Goal: Check status: Check status

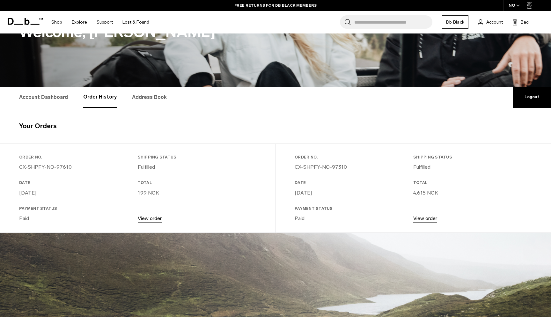
click at [421, 219] on link "View order" at bounding box center [425, 218] width 24 height 6
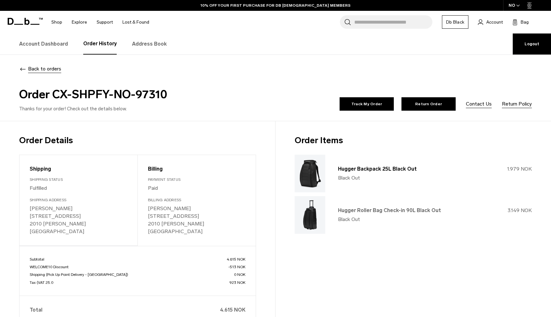
click at [391, 208] on link "Hugger Roller Bag Check-in 90L Black Out" at bounding box center [389, 210] width 103 height 6
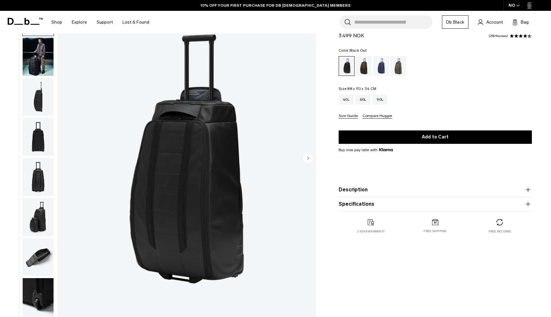
click at [348, 188] on button "Description" at bounding box center [435, 190] width 193 height 8
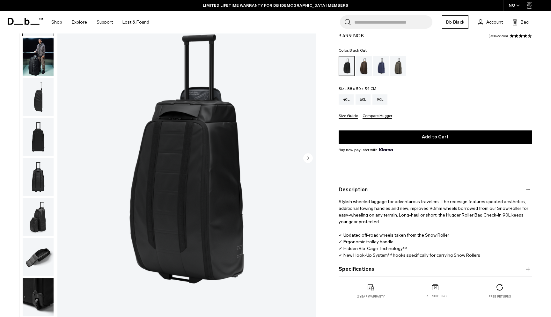
click at [33, 261] on img "button" at bounding box center [38, 257] width 31 height 38
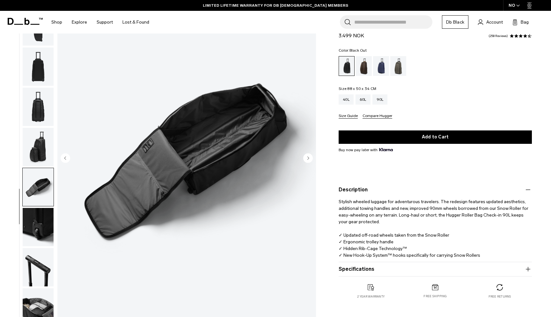
scroll to position [81, 0]
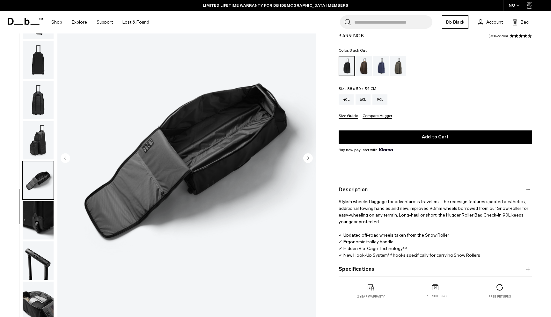
click at [35, 261] on img "button" at bounding box center [38, 260] width 31 height 38
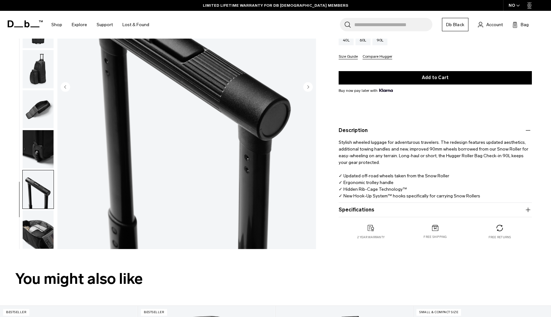
scroll to position [118, 0]
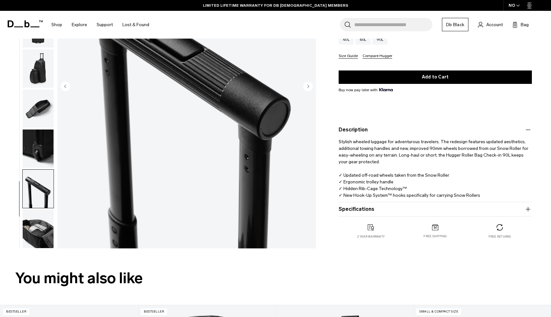
click at [36, 242] on img "button" at bounding box center [38, 229] width 31 height 38
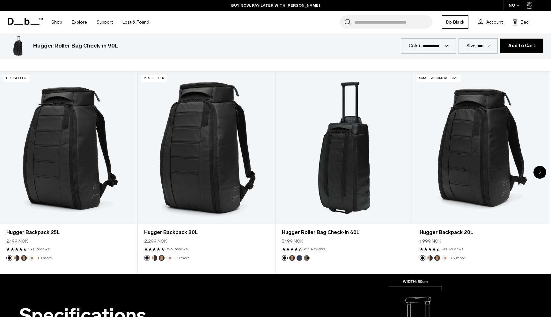
scroll to position [350, 0]
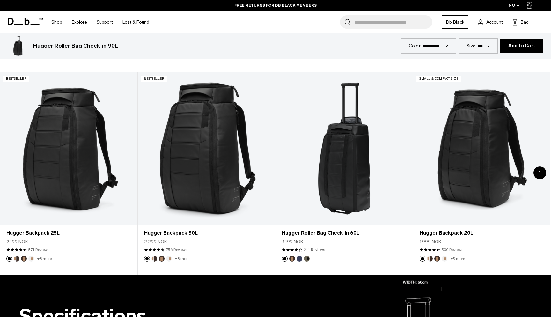
click at [486, 26] on link "Account" at bounding box center [490, 22] width 25 height 8
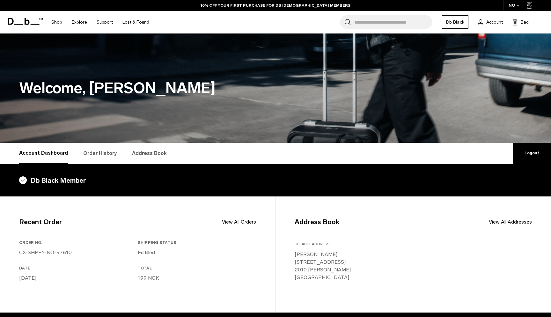
click at [91, 155] on link "Order History" at bounding box center [99, 153] width 33 height 21
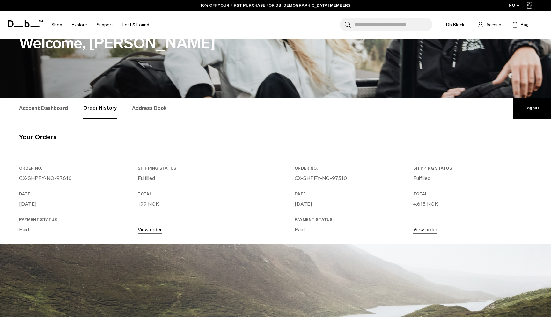
click at [422, 232] on link "View order" at bounding box center [425, 229] width 24 height 6
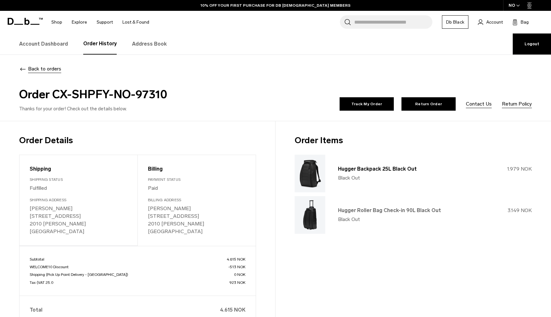
click at [371, 212] on link "Hugger Roller Bag Check-in 90L Black Out" at bounding box center [389, 210] width 103 height 6
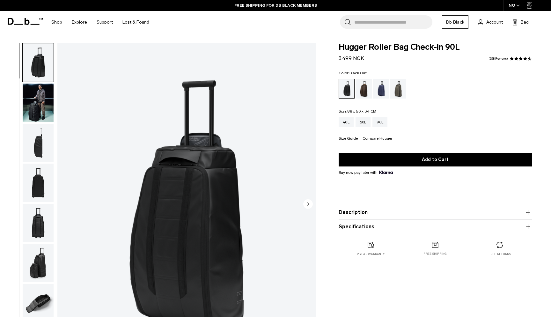
click at [514, 58] on span at bounding box center [512, 58] width 4 height 4
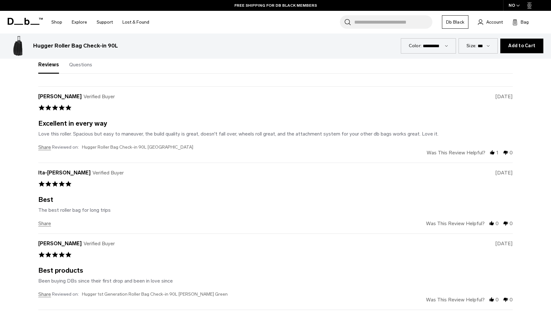
scroll to position [1688, 0]
